Goal: Information Seeking & Learning: Learn about a topic

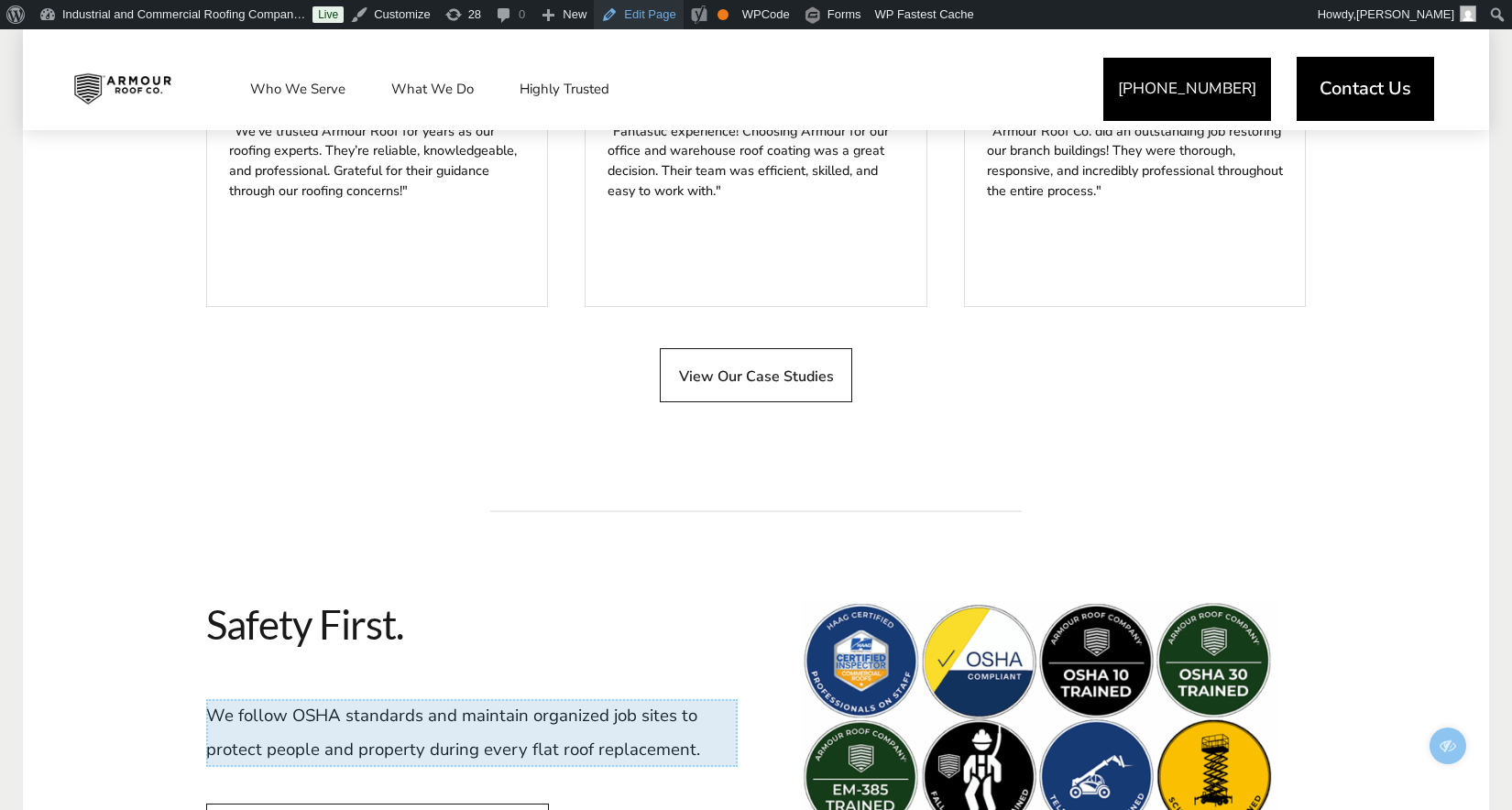
scroll to position [6176, 0]
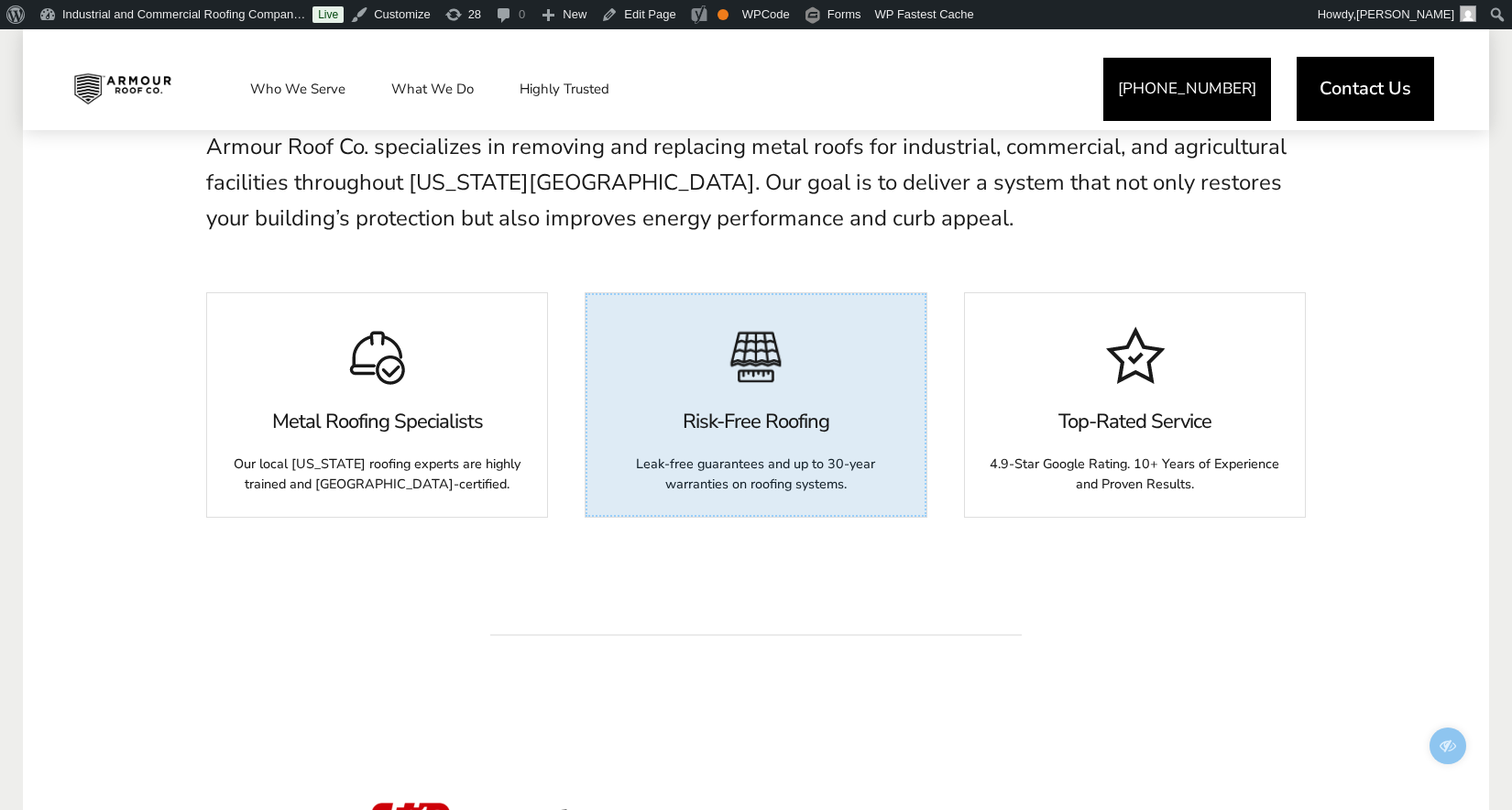
scroll to position [1044, 0]
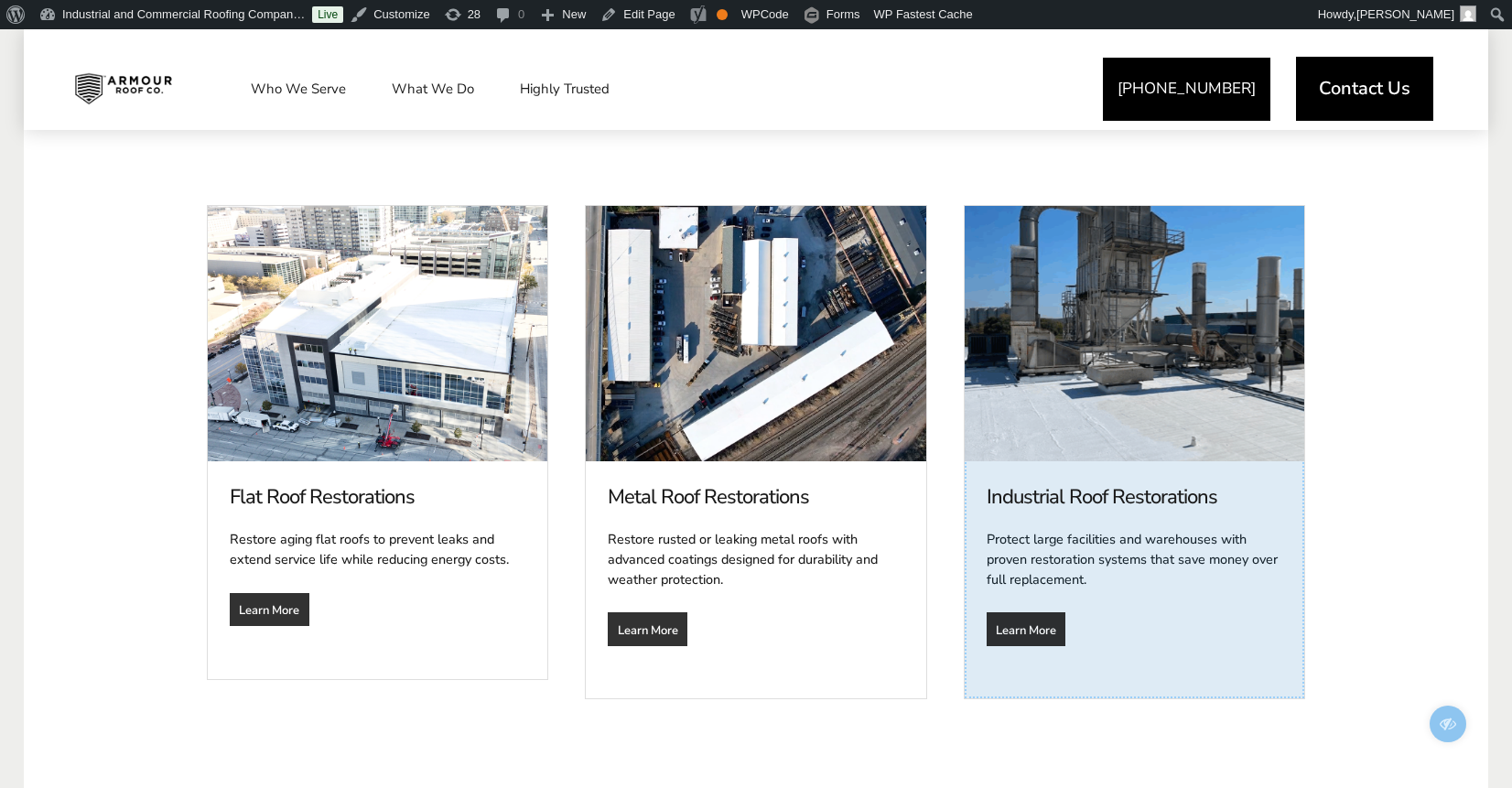
scroll to position [971, 0]
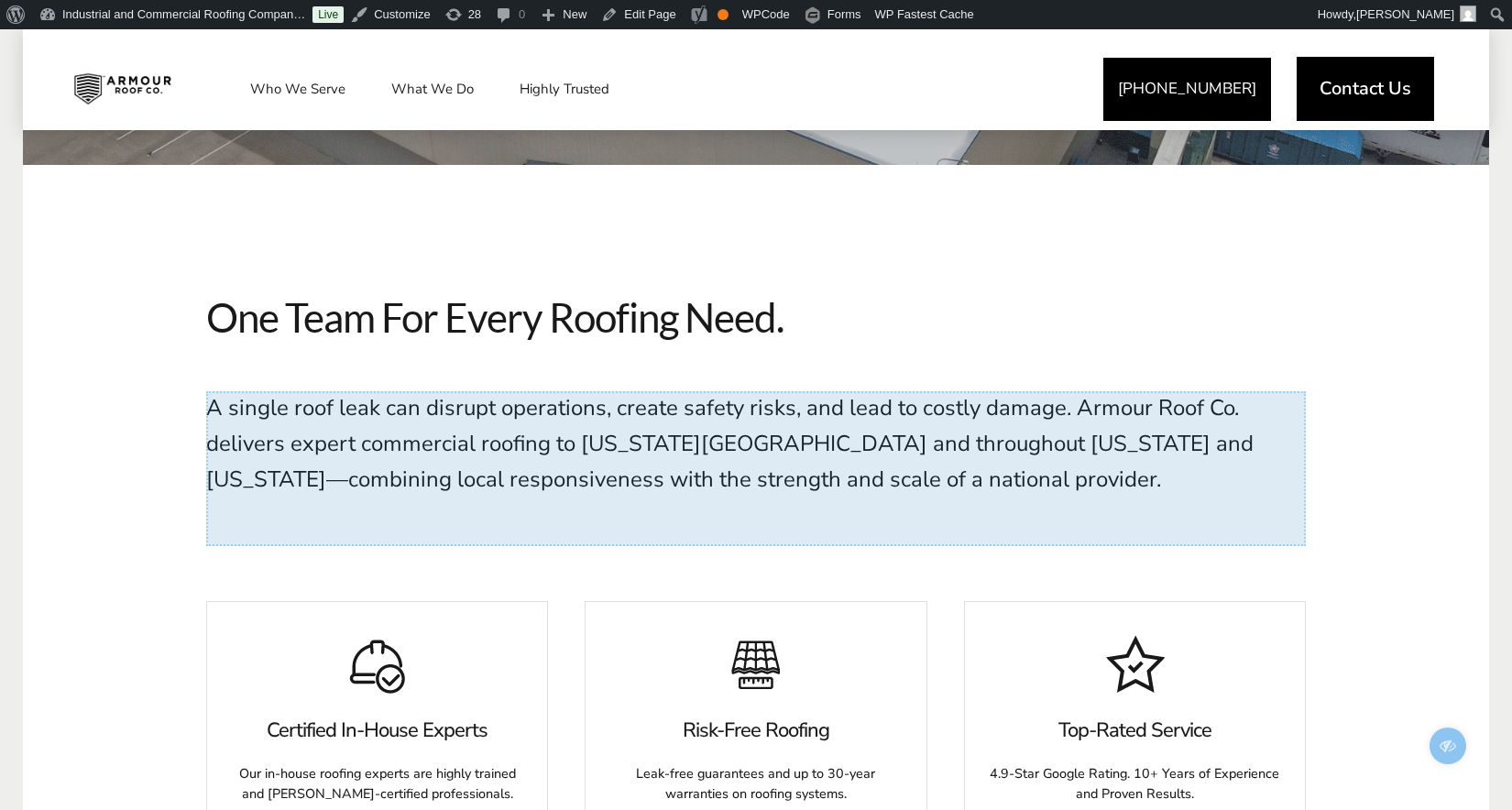
scroll to position [750, 0]
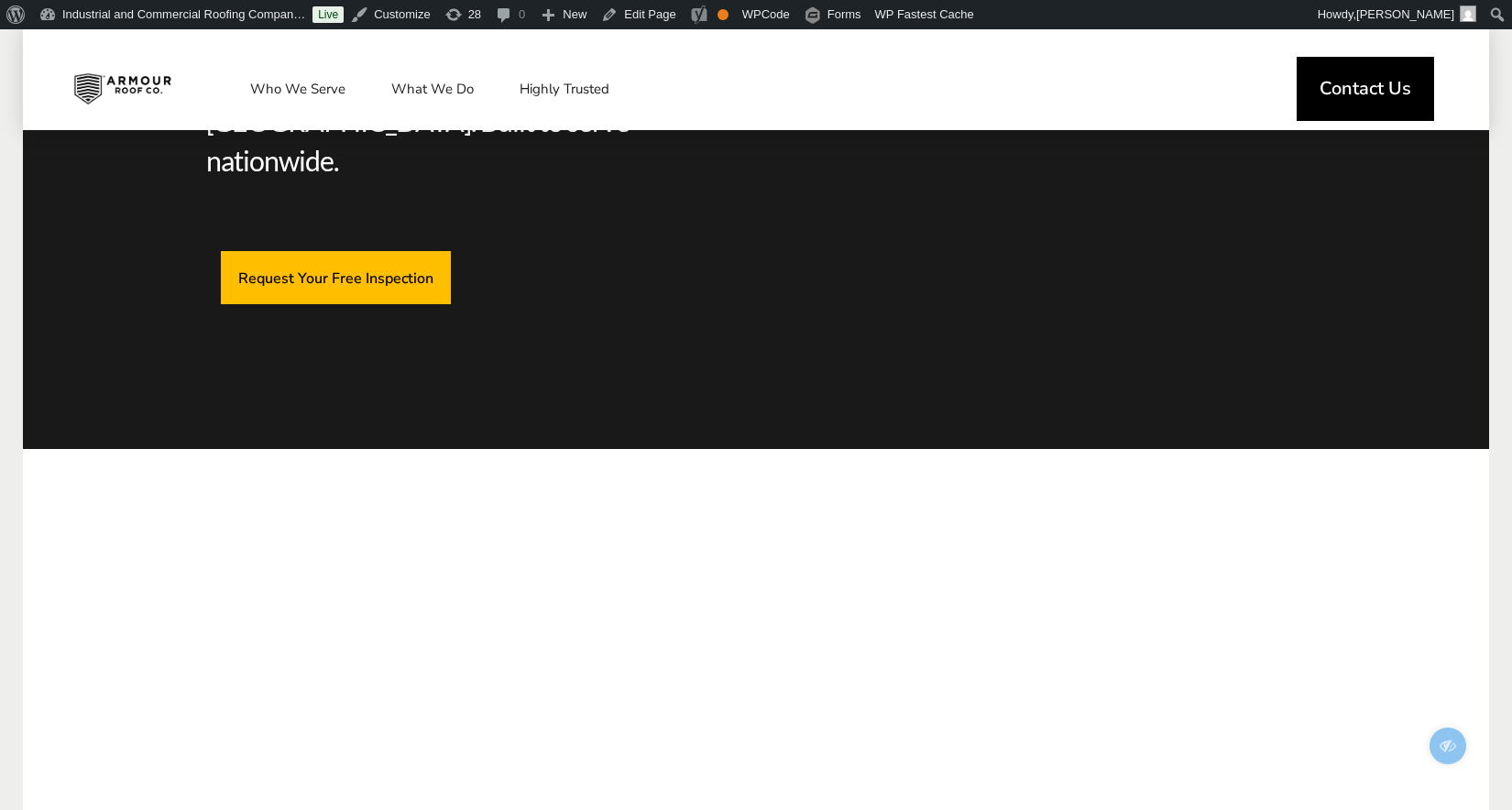
scroll to position [210, 0]
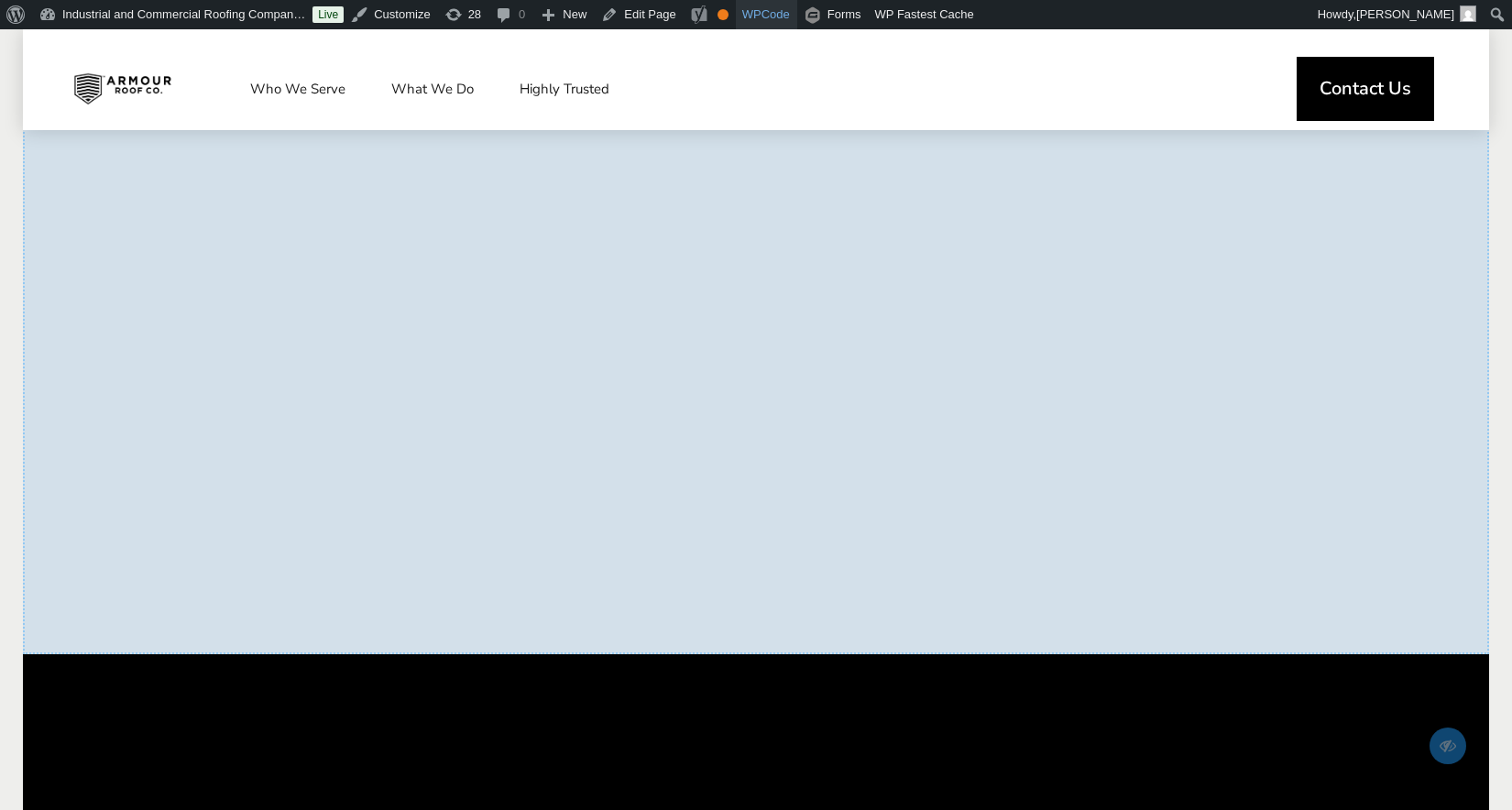
scroll to position [2309, 0]
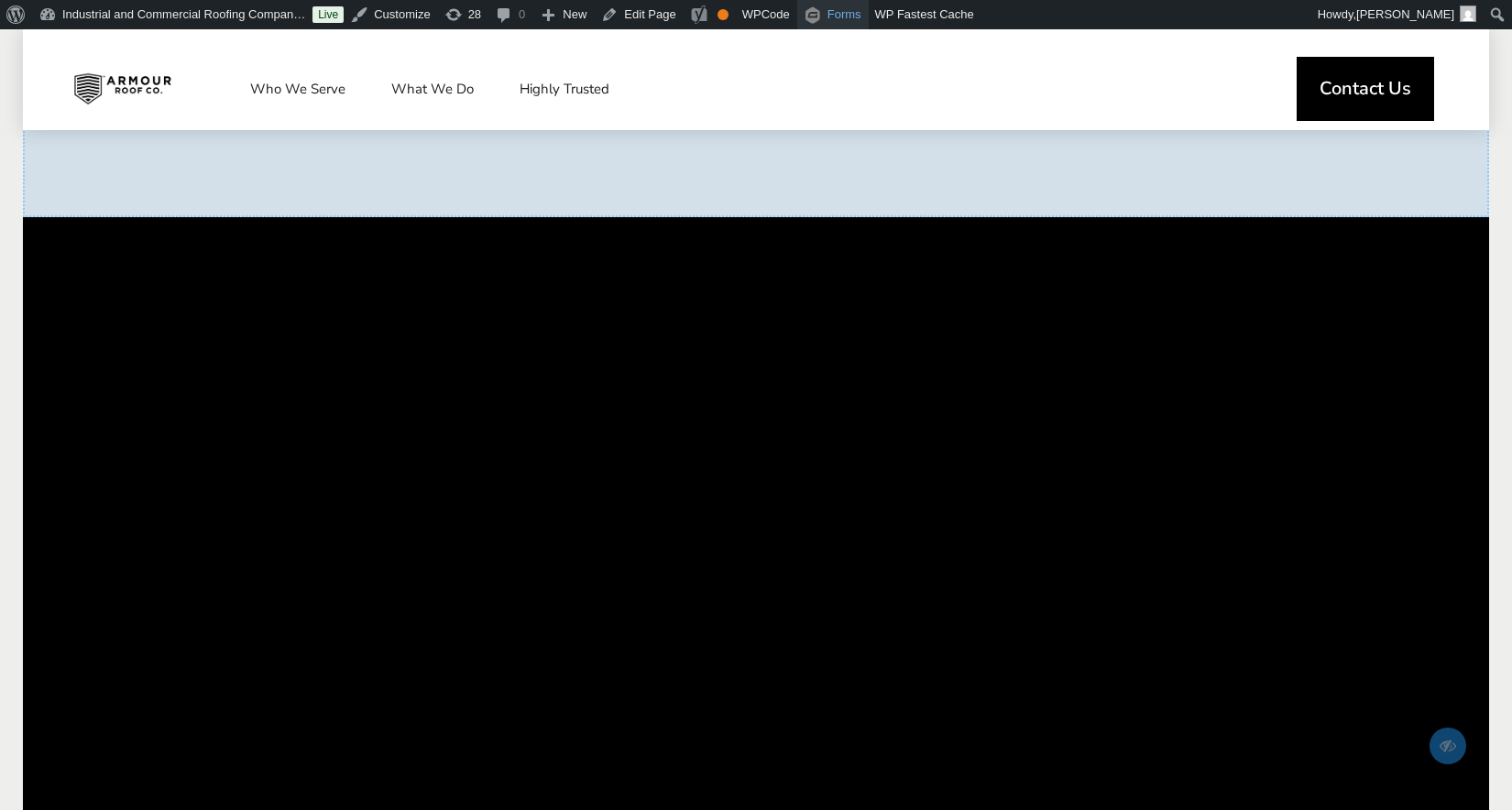
scroll to position [3204, 0]
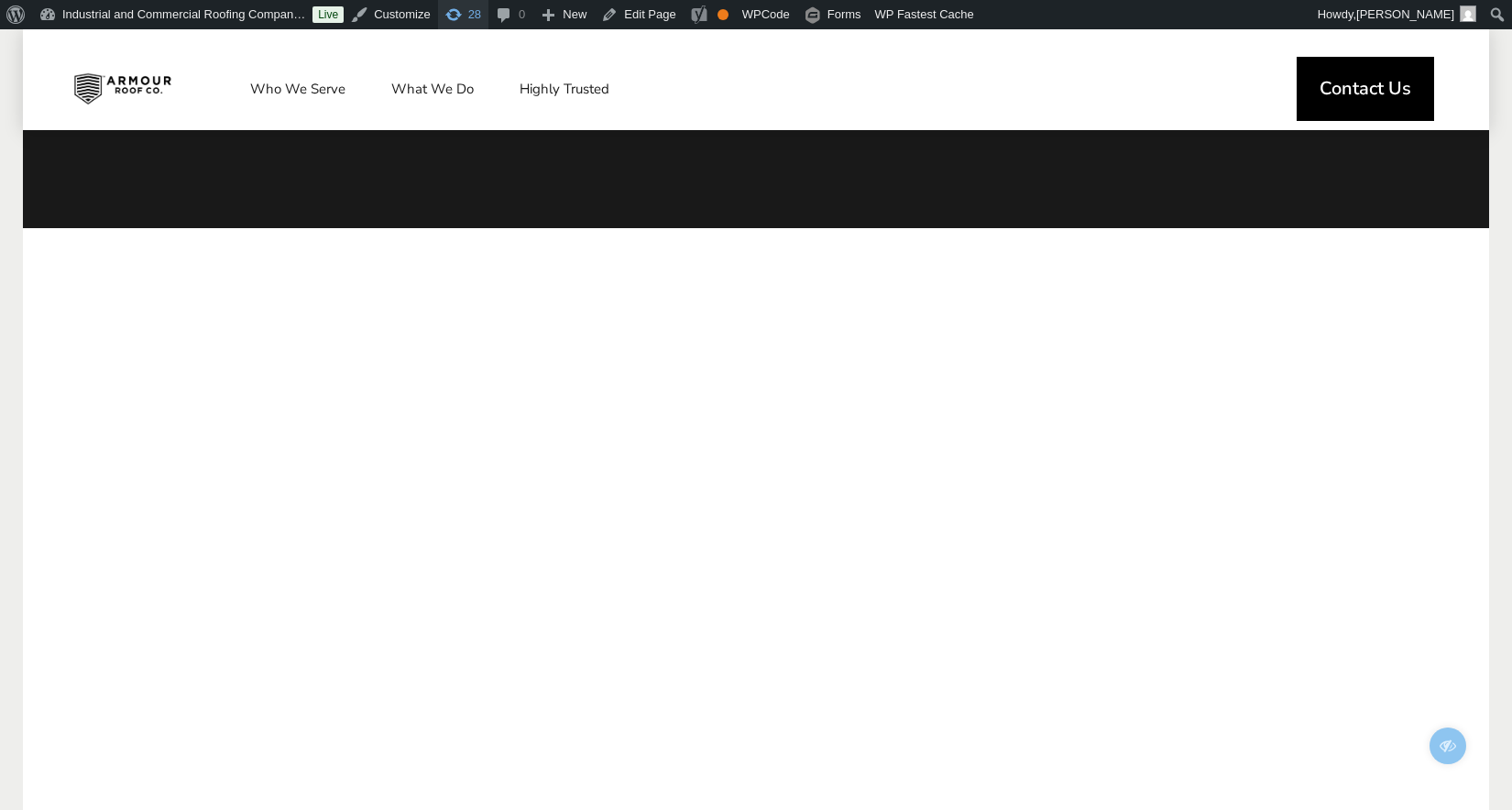
scroll to position [717, 0]
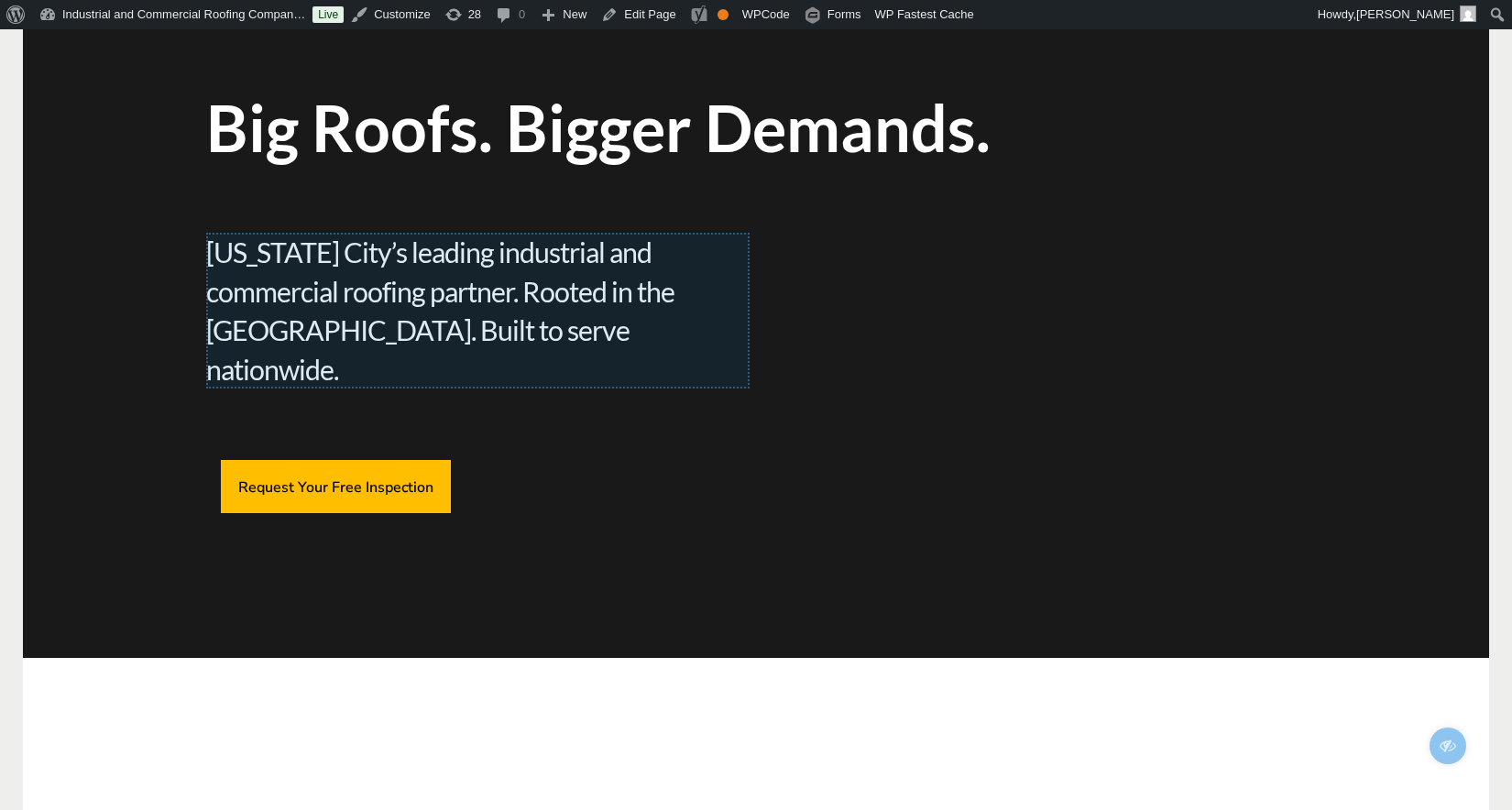
scroll to position [248, 0]
